Goal: Task Accomplishment & Management: Manage account settings

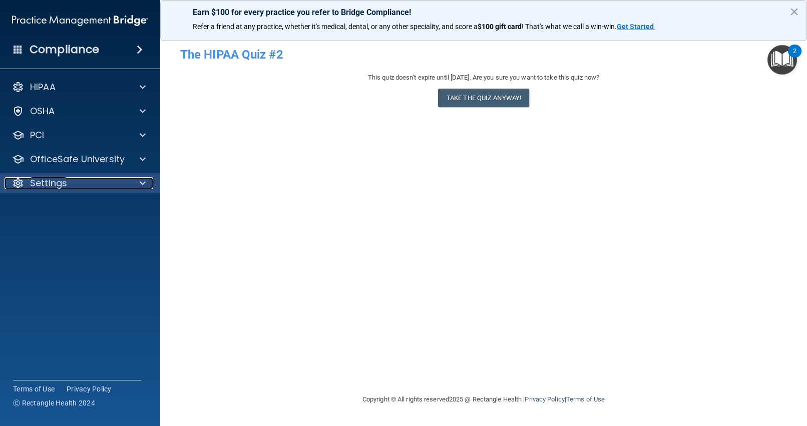
click at [50, 185] on p "Settings" at bounding box center [48, 183] width 37 height 12
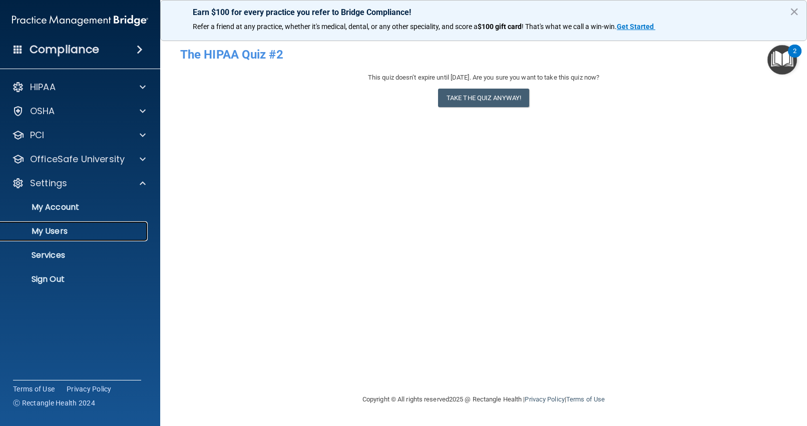
click at [50, 228] on p "My Users" at bounding box center [75, 231] width 137 height 10
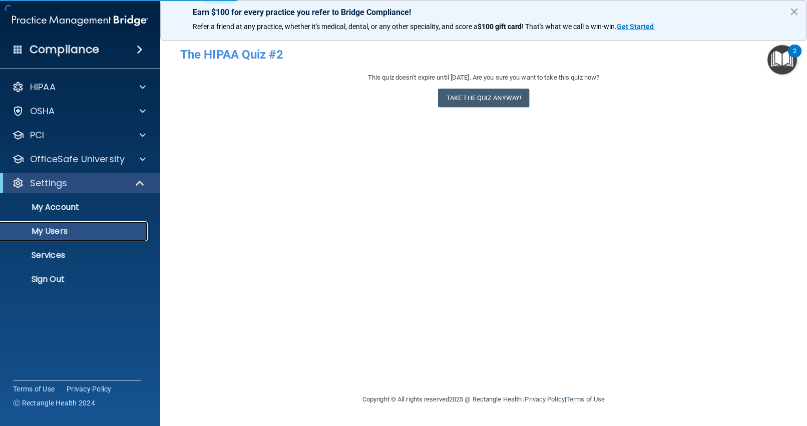
select select "20"
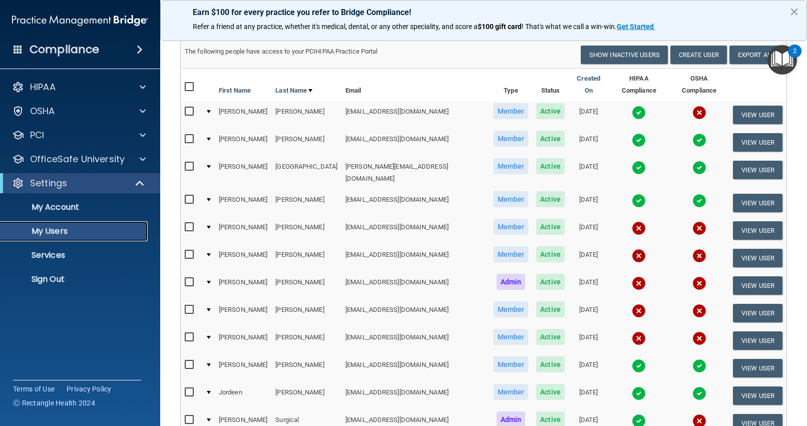
scroll to position [89, 0]
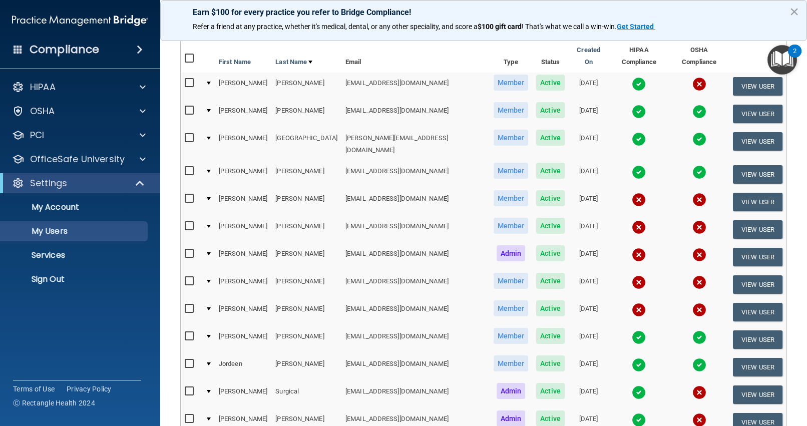
click at [536, 190] on span "Active" at bounding box center [550, 198] width 29 height 16
click at [214, 188] on td at bounding box center [208, 202] width 14 height 28
click at [230, 188] on td "[PERSON_NAME]" at bounding box center [243, 202] width 57 height 28
click at [211, 197] on div at bounding box center [209, 198] width 4 height 3
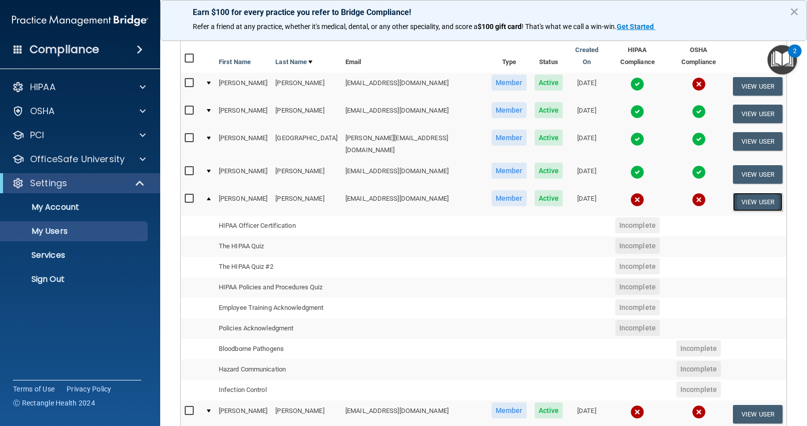
click at [758, 193] on button "View User" at bounding box center [758, 202] width 50 height 19
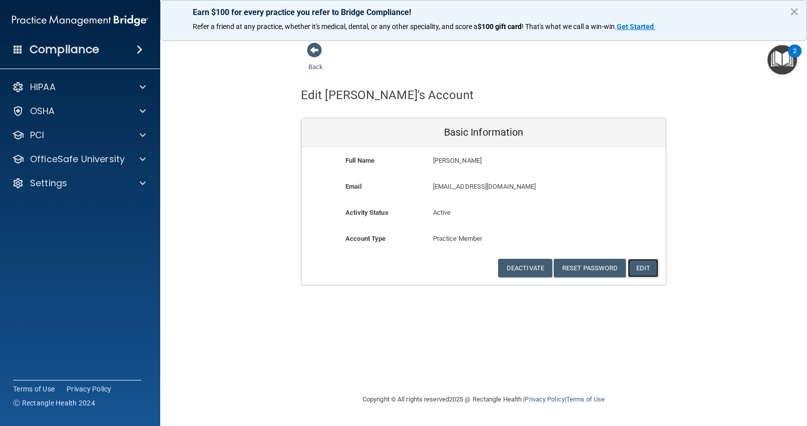
click at [643, 270] on button "Edit" at bounding box center [643, 268] width 31 height 19
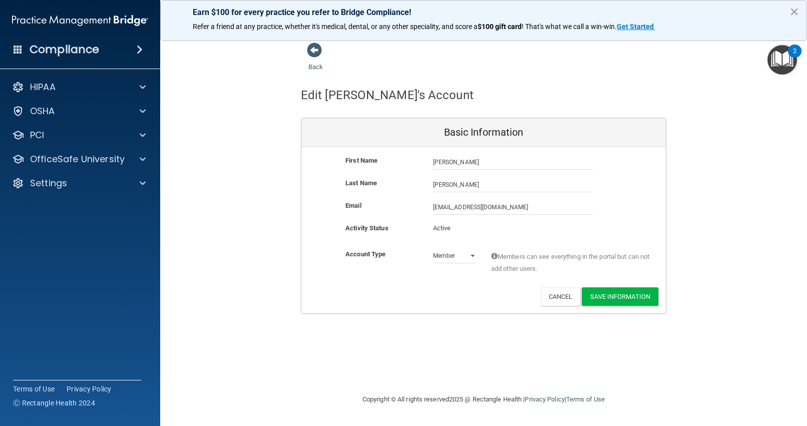
click at [443, 228] on p "Active" at bounding box center [454, 228] width 43 height 12
click at [379, 228] on b "Activity Status" at bounding box center [366, 228] width 43 height 8
click at [318, 96] on h4 "Edit [PERSON_NAME]'s Account" at bounding box center [387, 95] width 173 height 13
drag, startPoint x: 448, startPoint y: 162, endPoint x: 433, endPoint y: 161, distance: 15.1
click at [433, 162] on input "[PERSON_NAME]" at bounding box center [513, 162] width 160 height 15
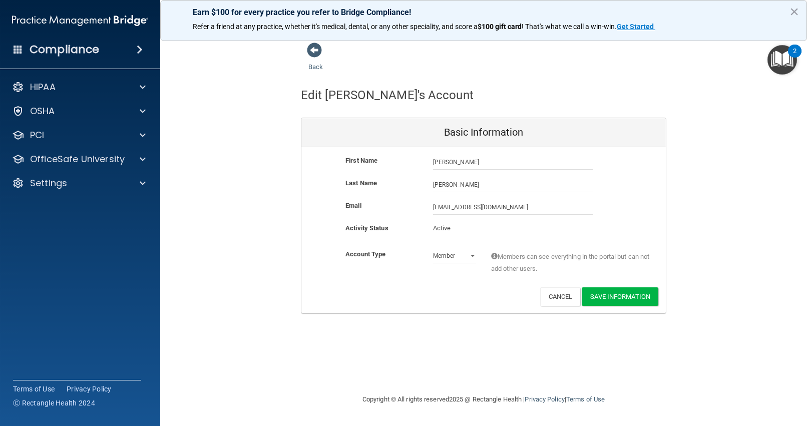
click at [451, 226] on p "Active" at bounding box center [454, 228] width 43 height 12
drag, startPoint x: 451, startPoint y: 226, endPoint x: 423, endPoint y: 227, distance: 28.6
click at [423, 227] on div "Activity Status Active Active" at bounding box center [483, 231] width 365 height 19
click at [512, 136] on div "Basic Information" at bounding box center [483, 132] width 365 height 29
click at [328, 91] on h4 "Edit [PERSON_NAME]'s Account" at bounding box center [387, 95] width 173 height 13
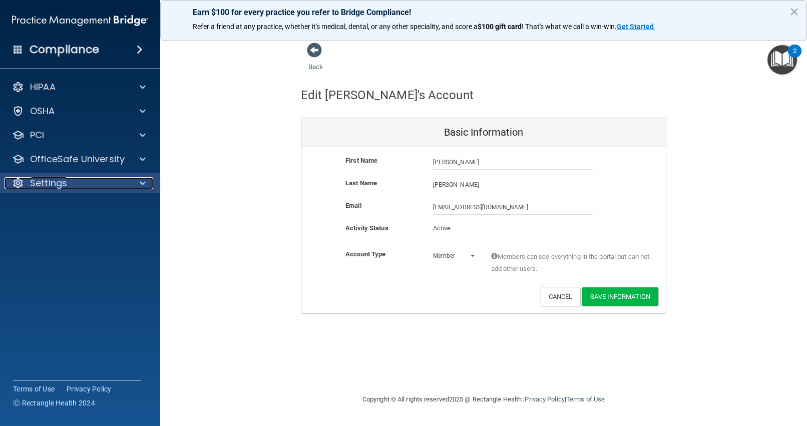
click at [56, 184] on p "Settings" at bounding box center [48, 183] width 37 height 12
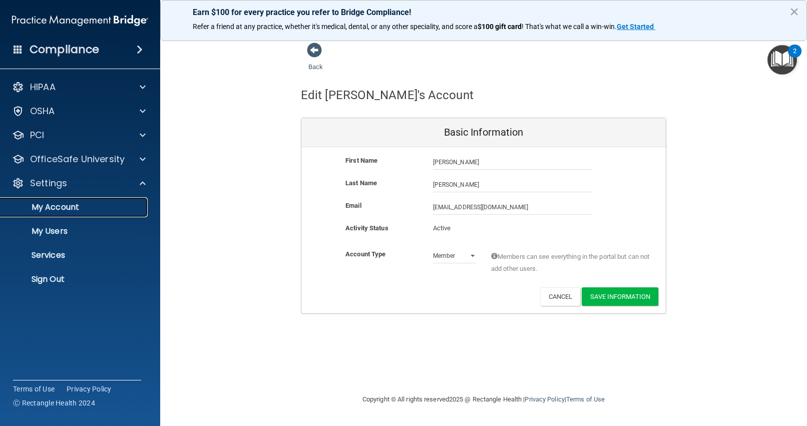
click at [76, 208] on p "My Account" at bounding box center [75, 207] width 137 height 10
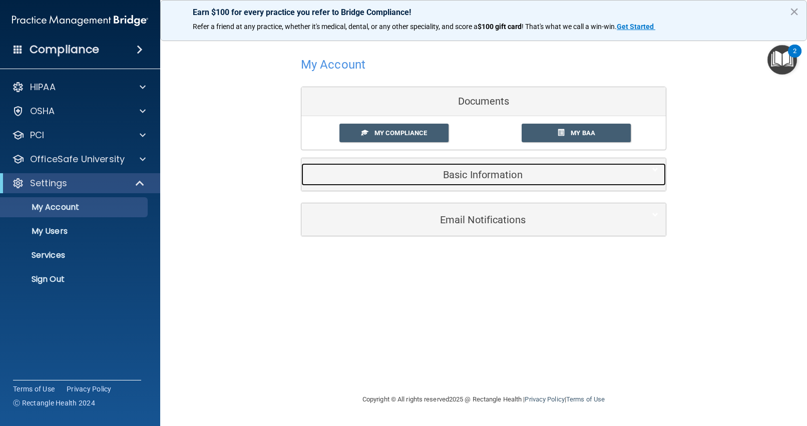
click at [503, 182] on div "Basic Information" at bounding box center [468, 174] width 334 height 23
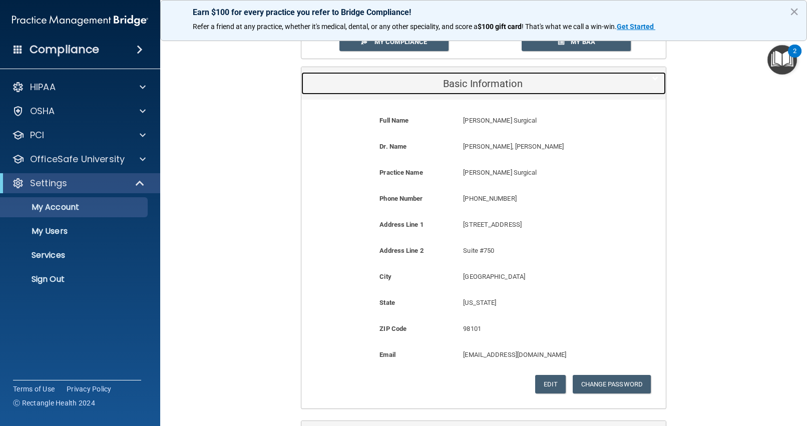
scroll to position [98, 0]
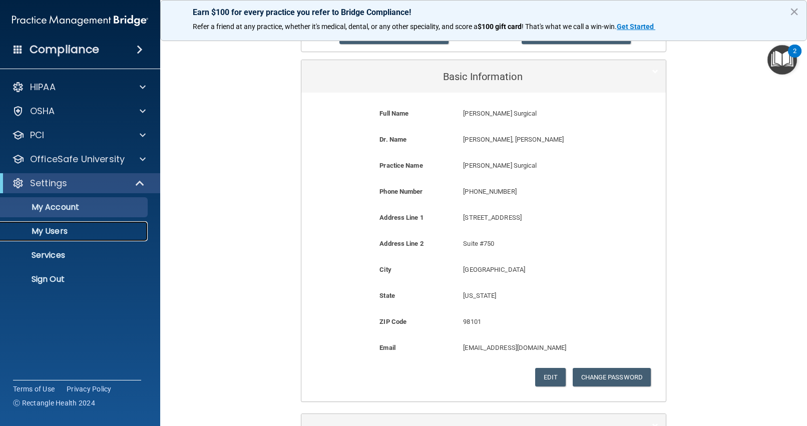
click at [87, 232] on p "My Users" at bounding box center [75, 231] width 137 height 10
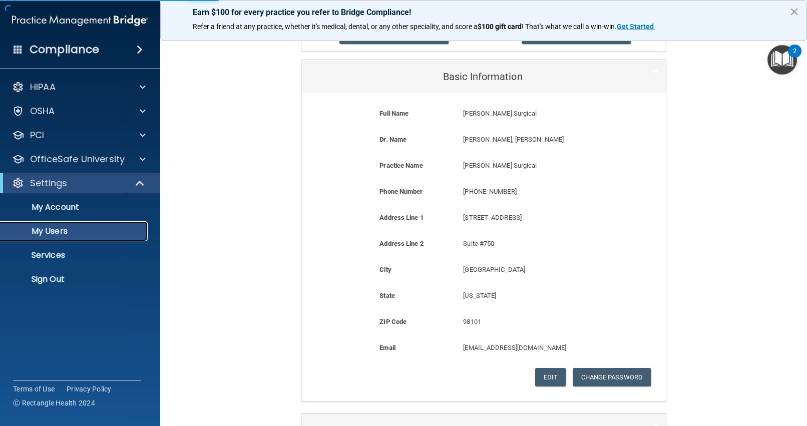
select select "20"
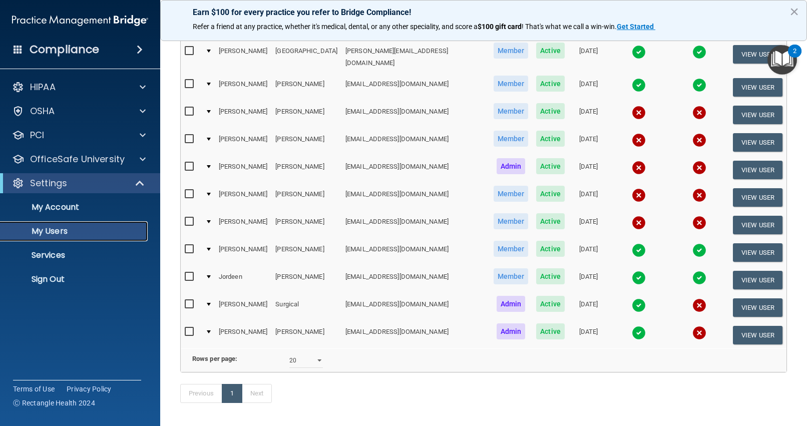
scroll to position [195, 0]
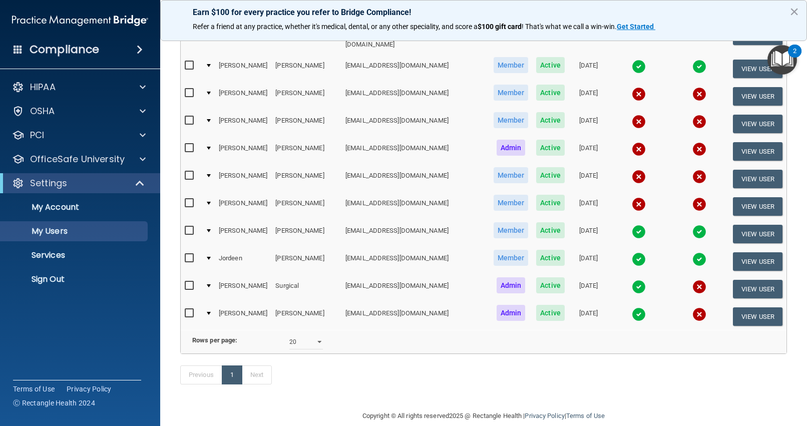
click at [376, 193] on td "[EMAIL_ADDRESS][DOMAIN_NAME]" at bounding box center [415, 207] width 148 height 28
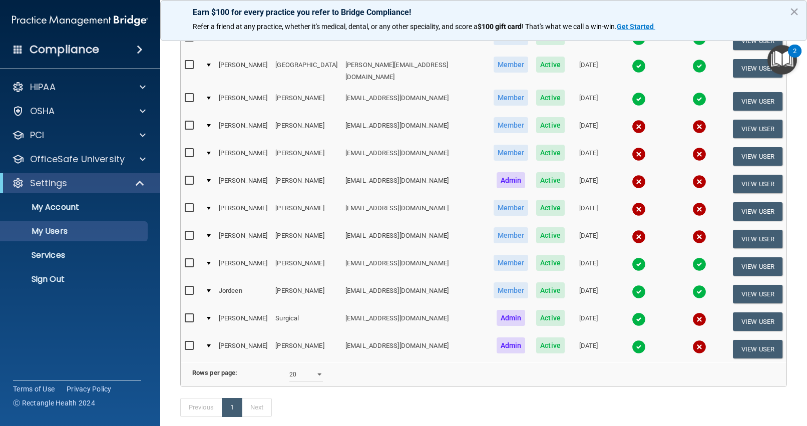
scroll to position [164, 0]
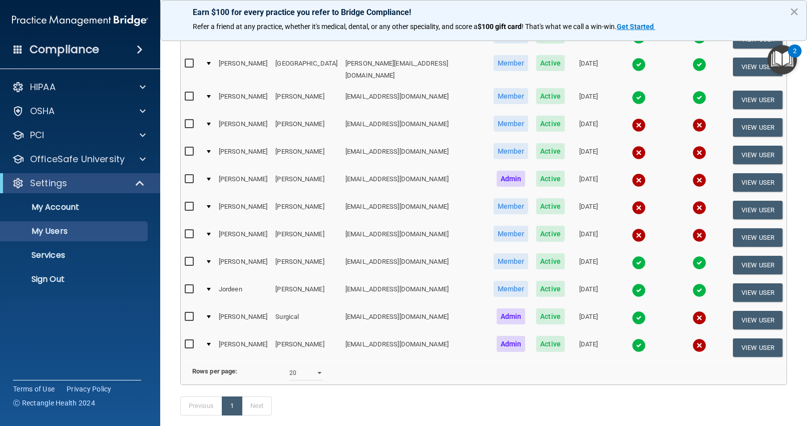
click at [189, 313] on input "checkbox" at bounding box center [191, 317] width 12 height 8
checkbox input "true"
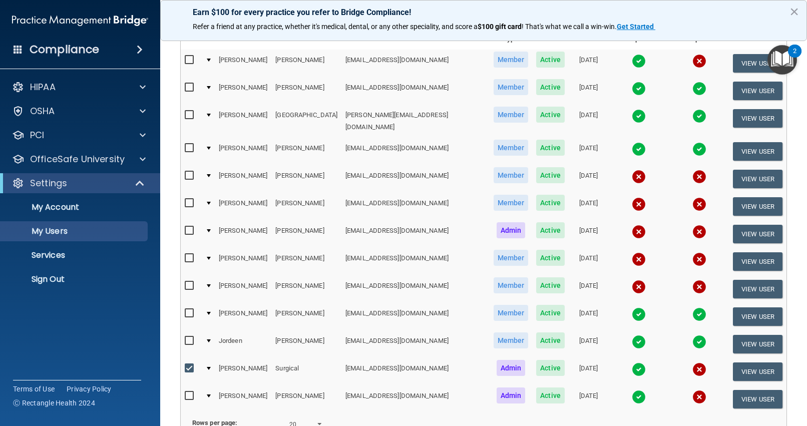
scroll to position [0, 0]
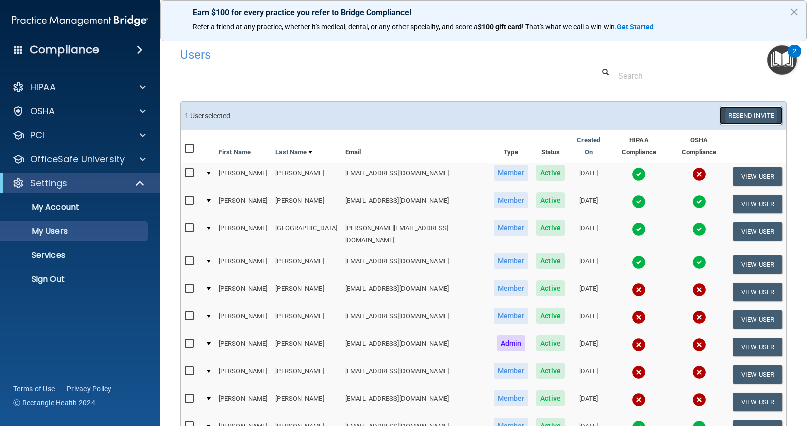
click at [756, 117] on button "Resend Invite" at bounding box center [751, 115] width 63 height 19
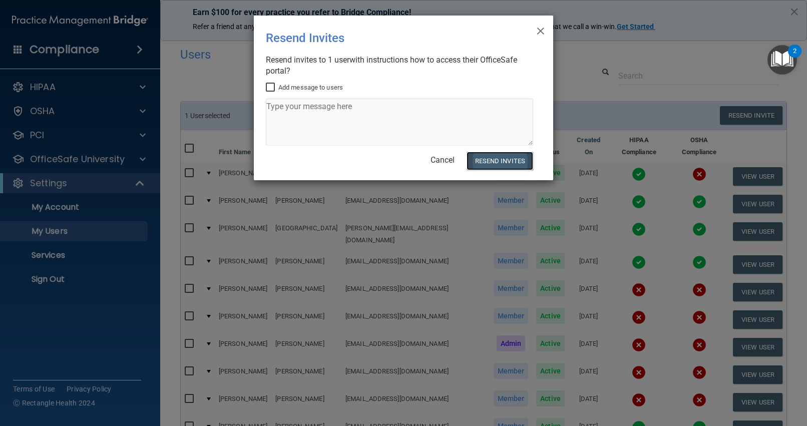
click at [514, 163] on button "Resend Invites" at bounding box center [500, 161] width 67 height 19
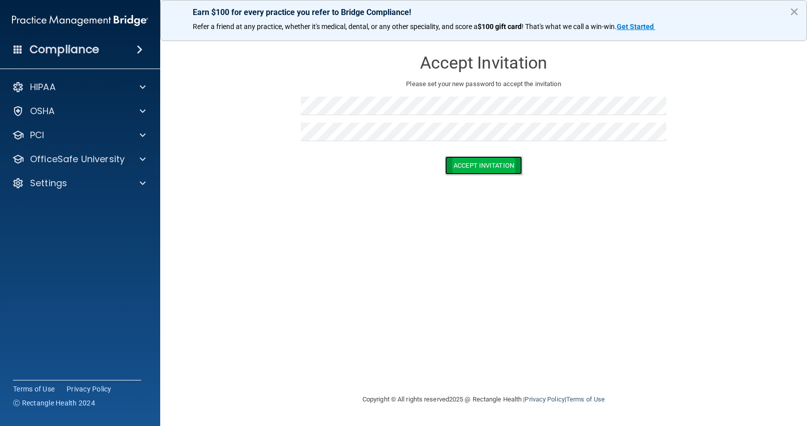
click at [469, 169] on button "Accept Invitation" at bounding box center [483, 165] width 77 height 19
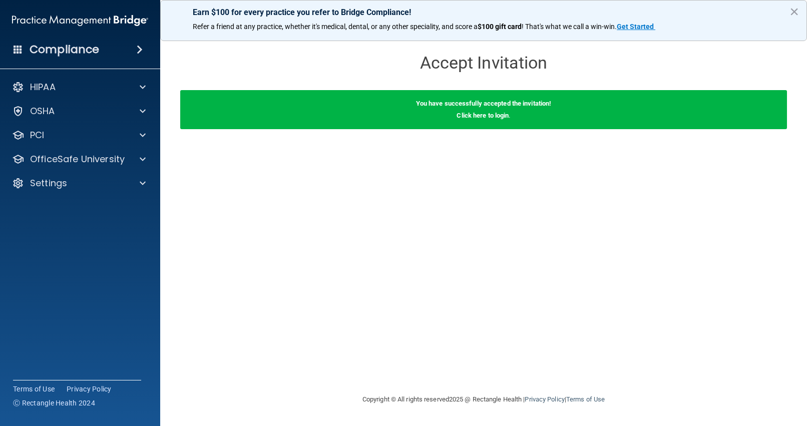
click at [478, 121] on div "You have successfully accepted the invitation! Click here to login ." at bounding box center [483, 109] width 607 height 39
click at [478, 119] on div "You have successfully accepted the invitation! Click here to login ." at bounding box center [483, 109] width 607 height 39
click at [478, 119] on link "Click here to login" at bounding box center [483, 116] width 52 height 8
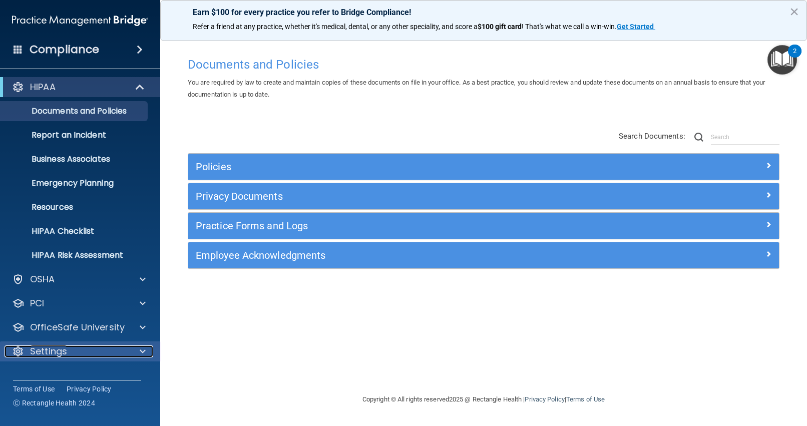
click at [58, 354] on p "Settings" at bounding box center [48, 351] width 37 height 12
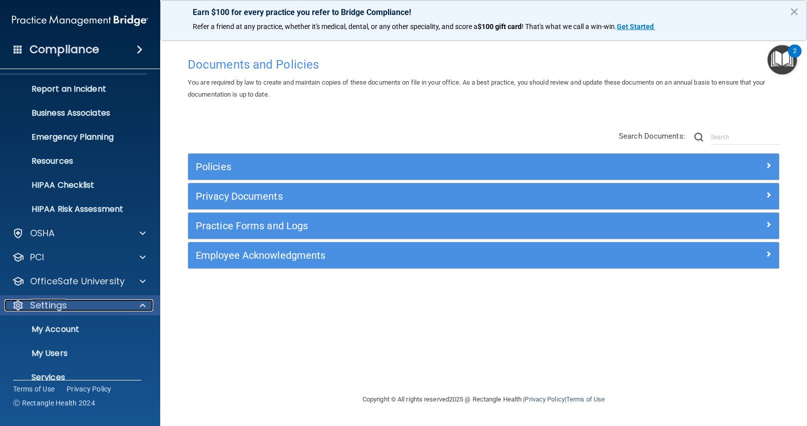
scroll to position [86, 0]
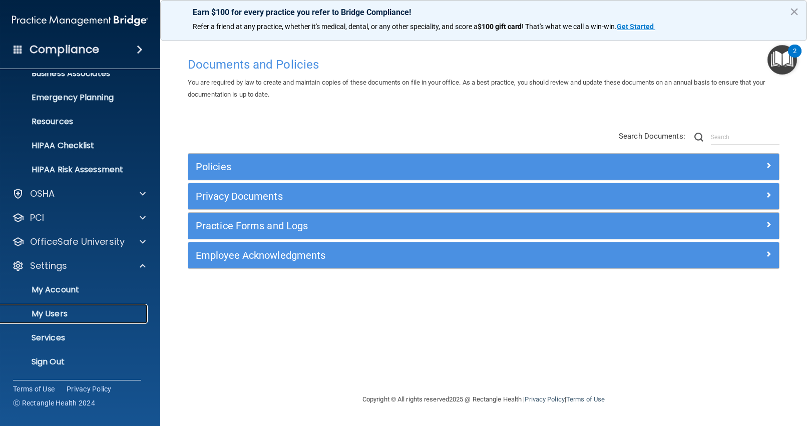
click at [60, 312] on p "My Users" at bounding box center [75, 314] width 137 height 10
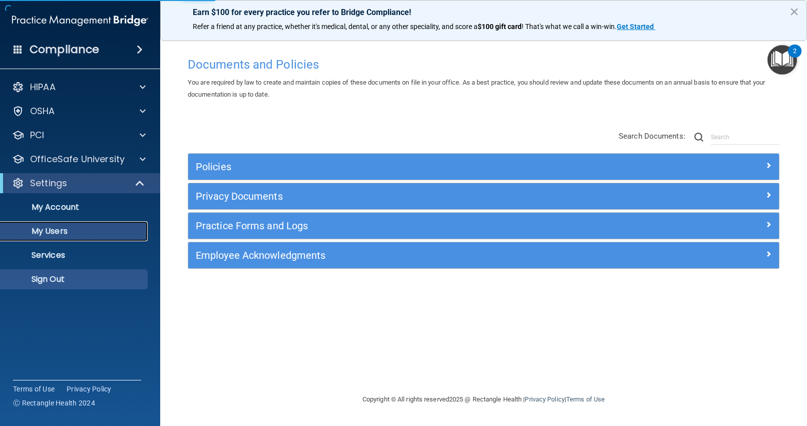
select select "20"
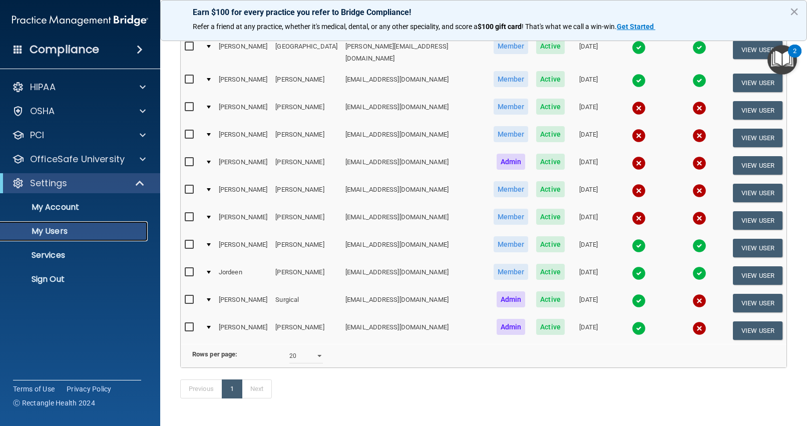
scroll to position [174, 0]
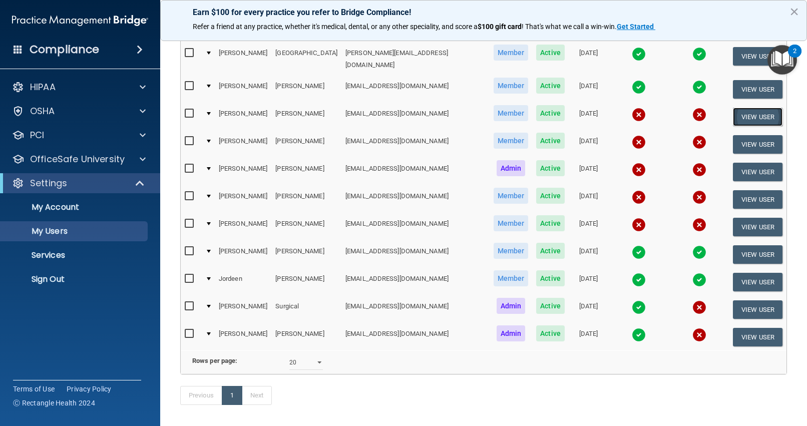
click at [760, 108] on button "View User" at bounding box center [758, 117] width 50 height 19
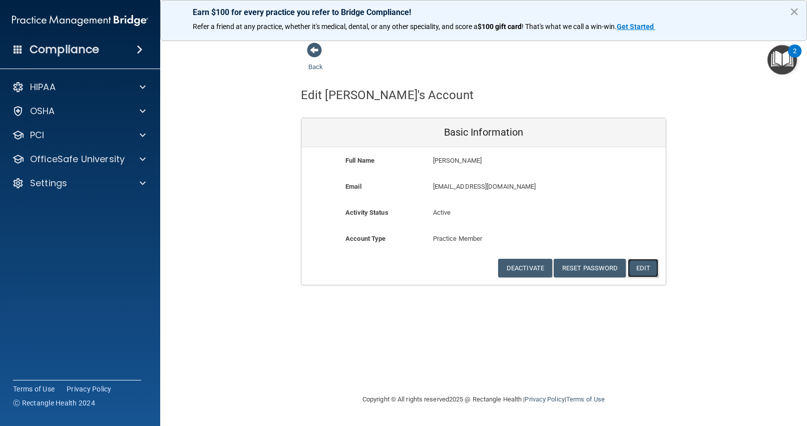
click at [641, 269] on button "Edit" at bounding box center [643, 268] width 31 height 19
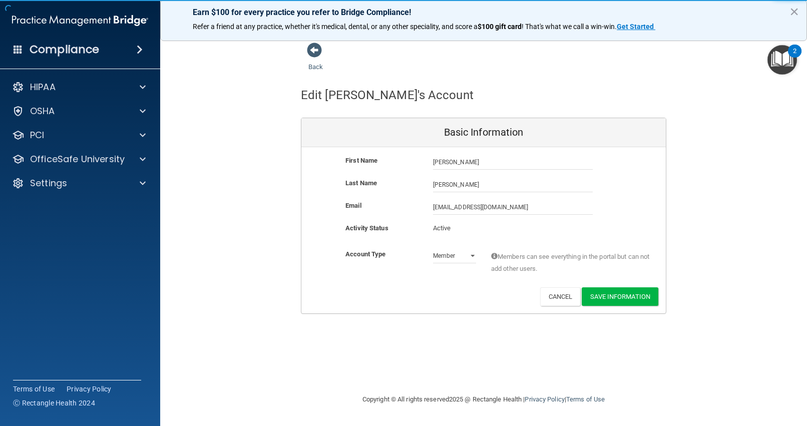
click at [459, 230] on p "Active" at bounding box center [454, 228] width 43 height 12
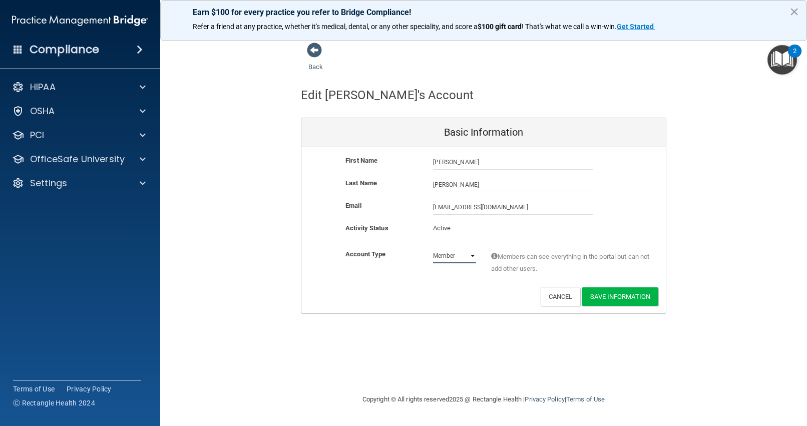
click at [473, 255] on select "Admin Member" at bounding box center [454, 255] width 43 height 15
click at [448, 230] on p "Active" at bounding box center [454, 228] width 43 height 12
click at [471, 256] on select "Admin Member" at bounding box center [454, 255] width 43 height 15
select select "practice_member"
click at [455, 223] on p "Active" at bounding box center [454, 228] width 43 height 12
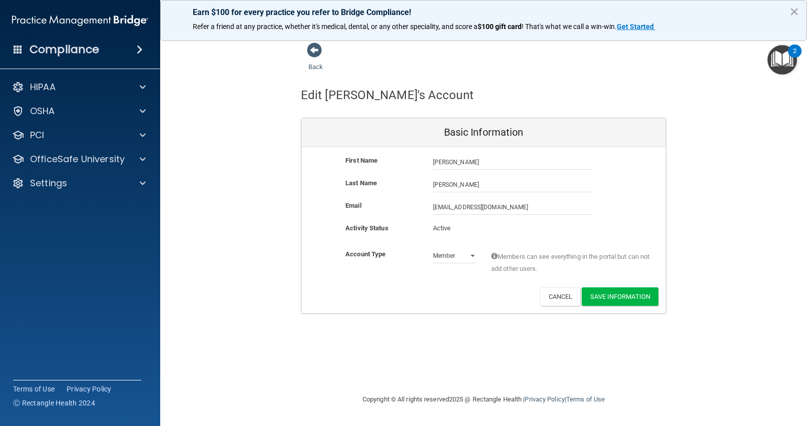
click at [446, 225] on p "Active" at bounding box center [454, 228] width 43 height 12
click at [443, 225] on p "Active" at bounding box center [454, 228] width 43 height 12
click at [409, 110] on div "Edit Robert's Account Basic Information First Name Robert Johnson Robert Last N…" at bounding box center [484, 193] width 366 height 241
click at [314, 52] on span at bounding box center [314, 50] width 15 height 15
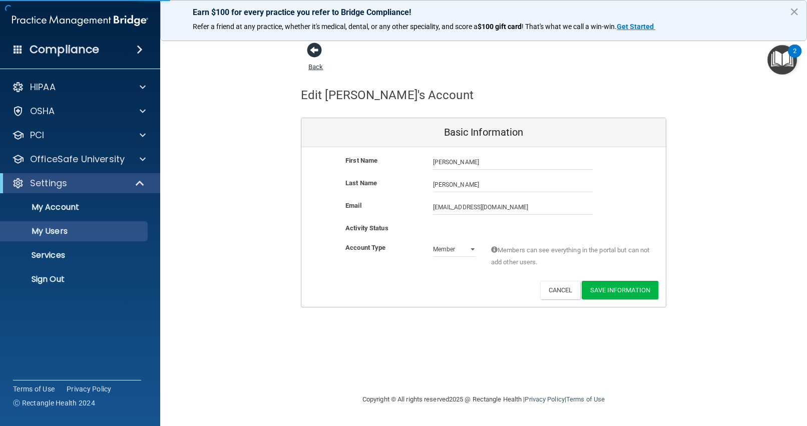
click at [314, 52] on span at bounding box center [314, 50] width 15 height 15
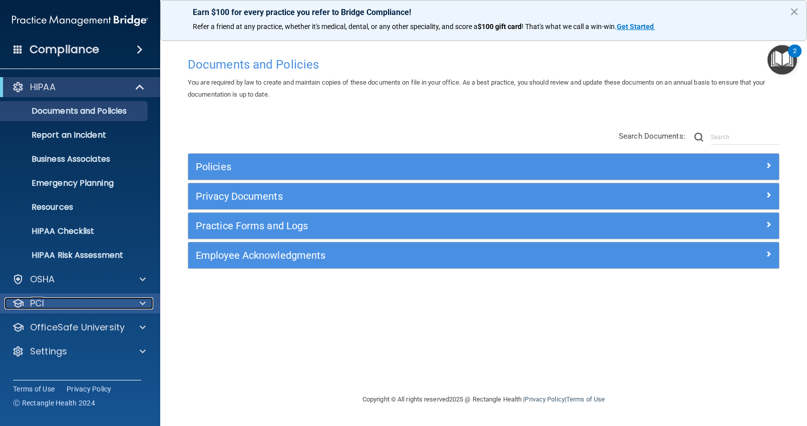
click at [40, 303] on p "PCI" at bounding box center [37, 303] width 14 height 12
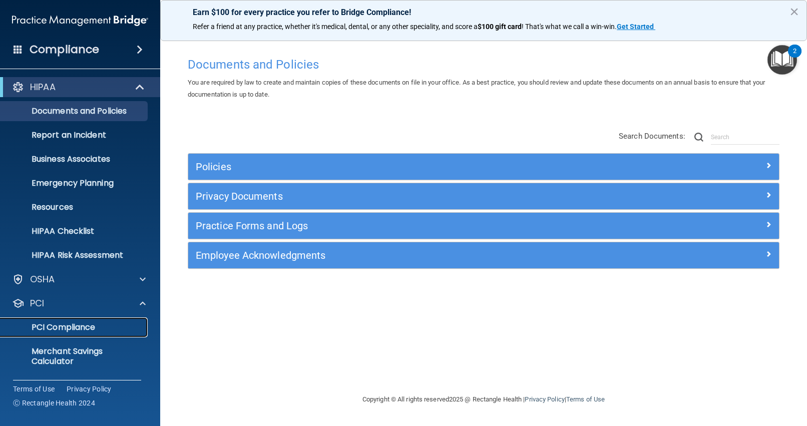
click at [62, 325] on p "PCI Compliance" at bounding box center [75, 327] width 137 height 10
